Goal: Find specific page/section: Find specific page/section

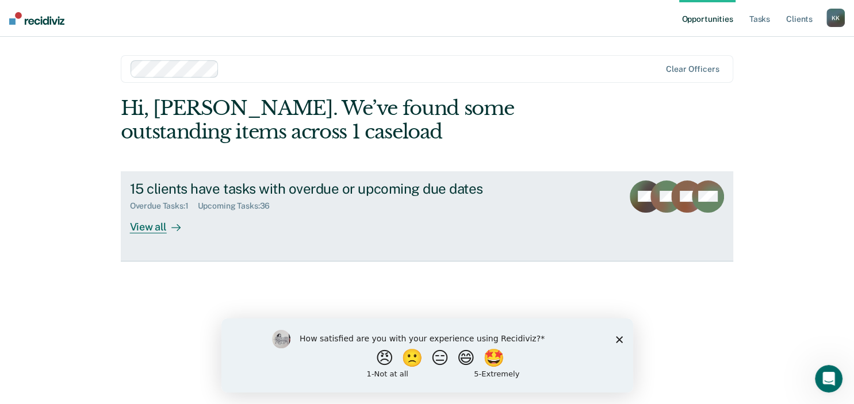
click at [153, 224] on div "View all" at bounding box center [162, 222] width 64 height 22
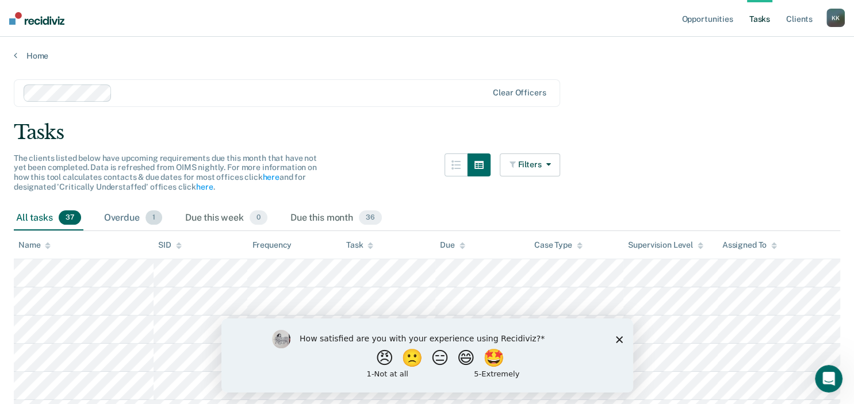
click at [119, 221] on div "Overdue 1" at bounding box center [133, 218] width 63 height 25
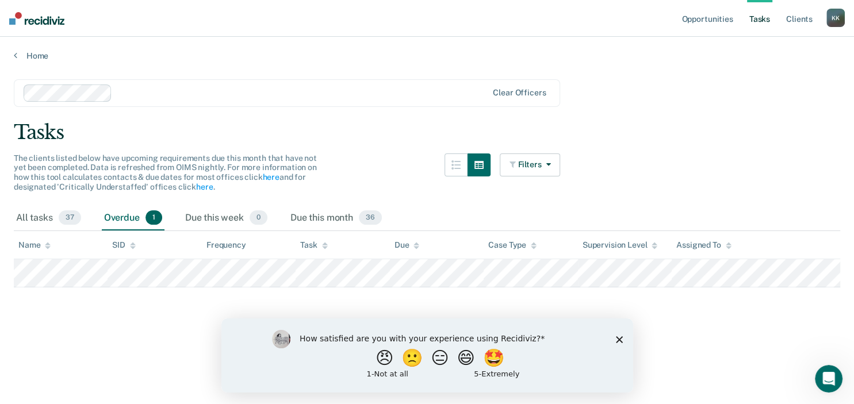
click at [616, 342] on icon "Close survey" at bounding box center [618, 339] width 7 height 7
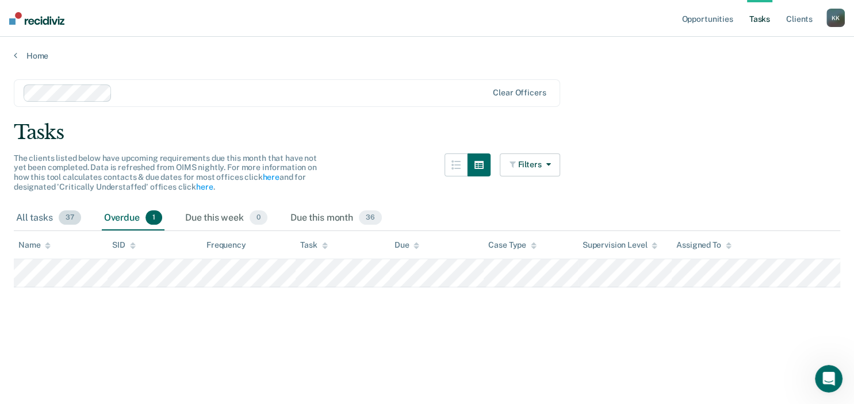
click at [28, 215] on div "All tasks 37" at bounding box center [49, 218] width 70 height 25
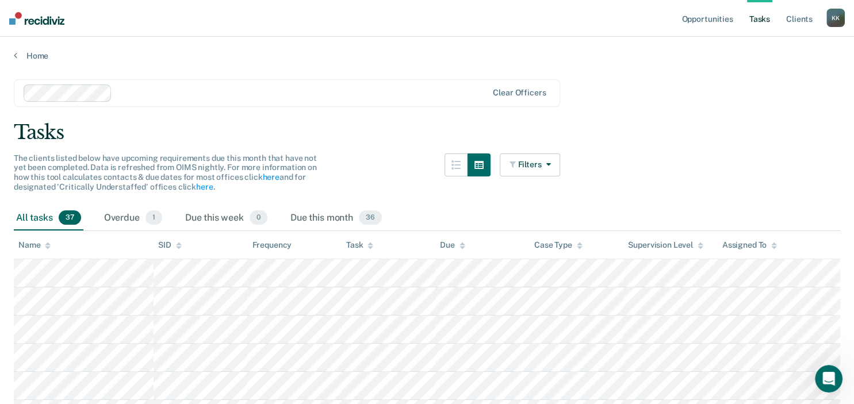
click at [28, 244] on div "Name" at bounding box center [34, 245] width 32 height 10
